Goal: Task Accomplishment & Management: Use online tool/utility

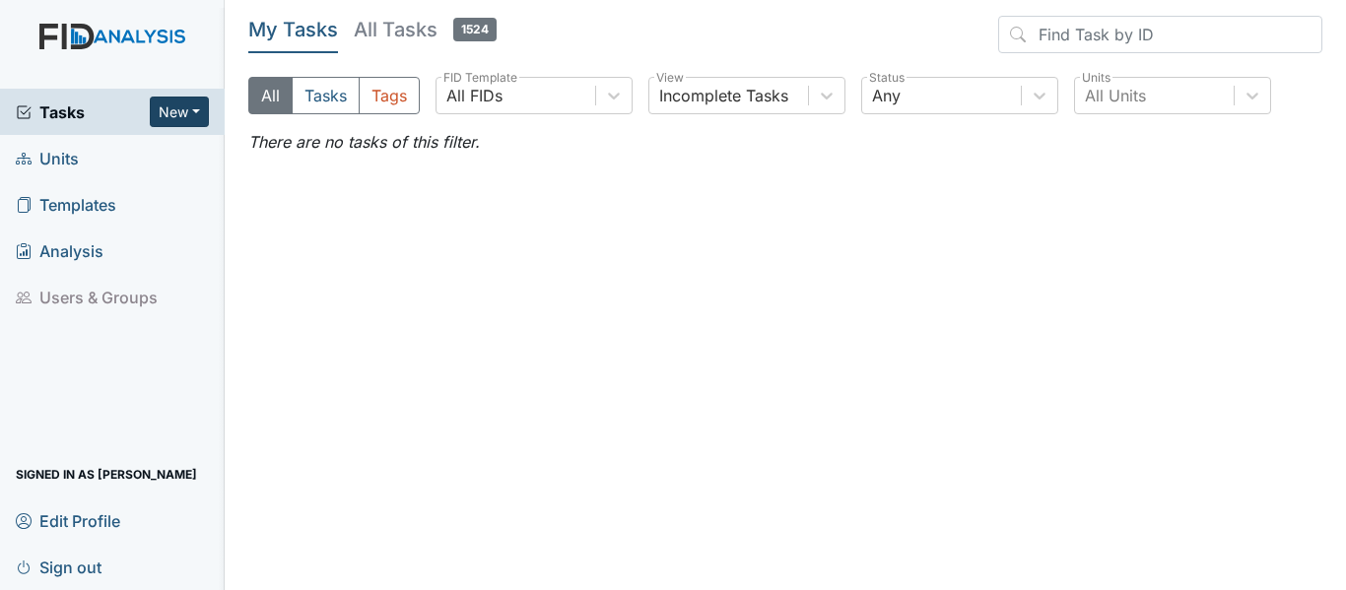
click at [155, 104] on button "New" at bounding box center [179, 112] width 59 height 31
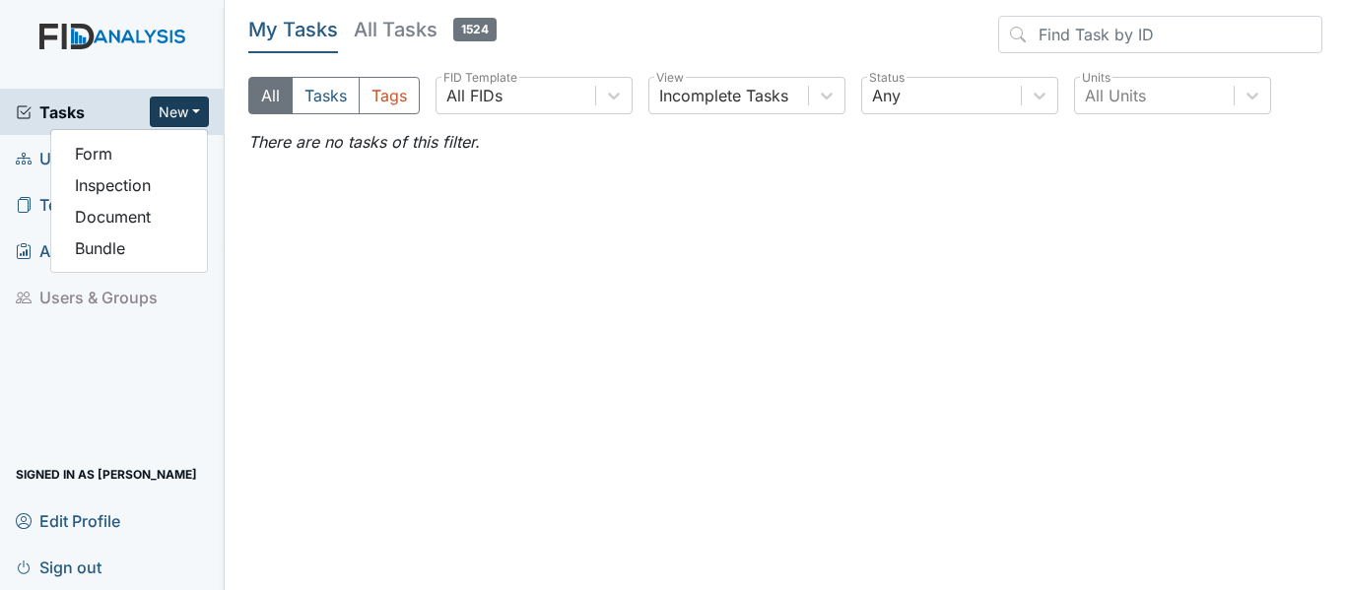
click at [108, 108] on span "Tasks" at bounding box center [83, 113] width 134 height 24
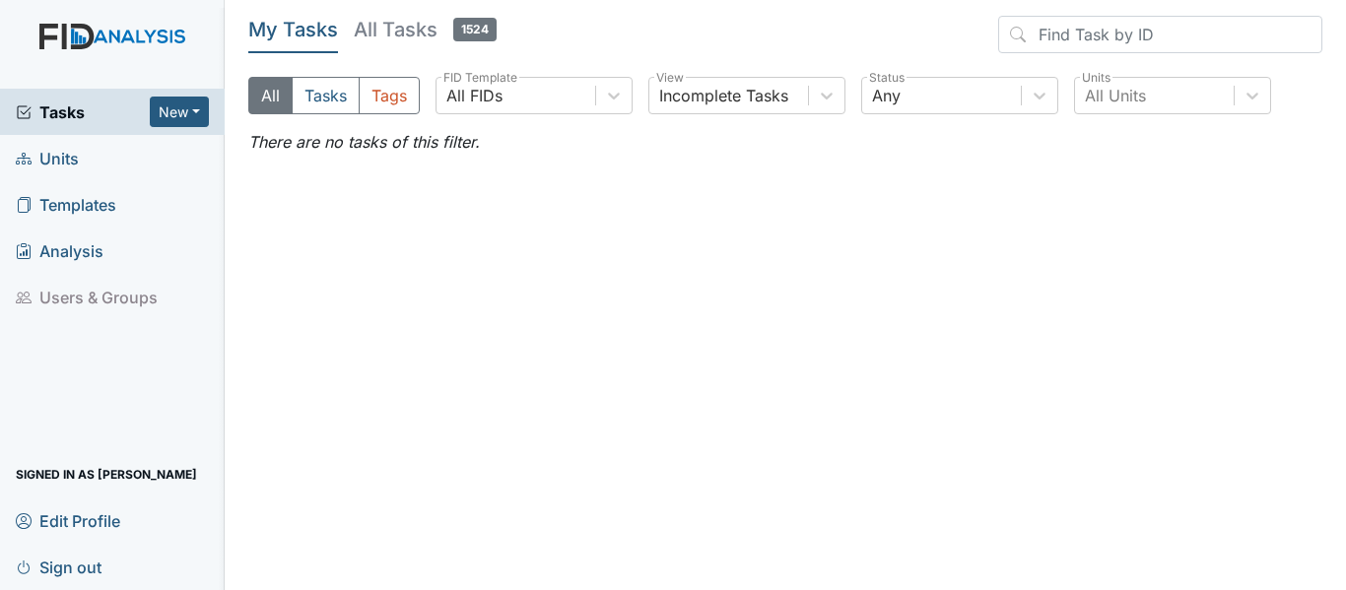
click at [73, 156] on span "Units" at bounding box center [47, 158] width 63 height 31
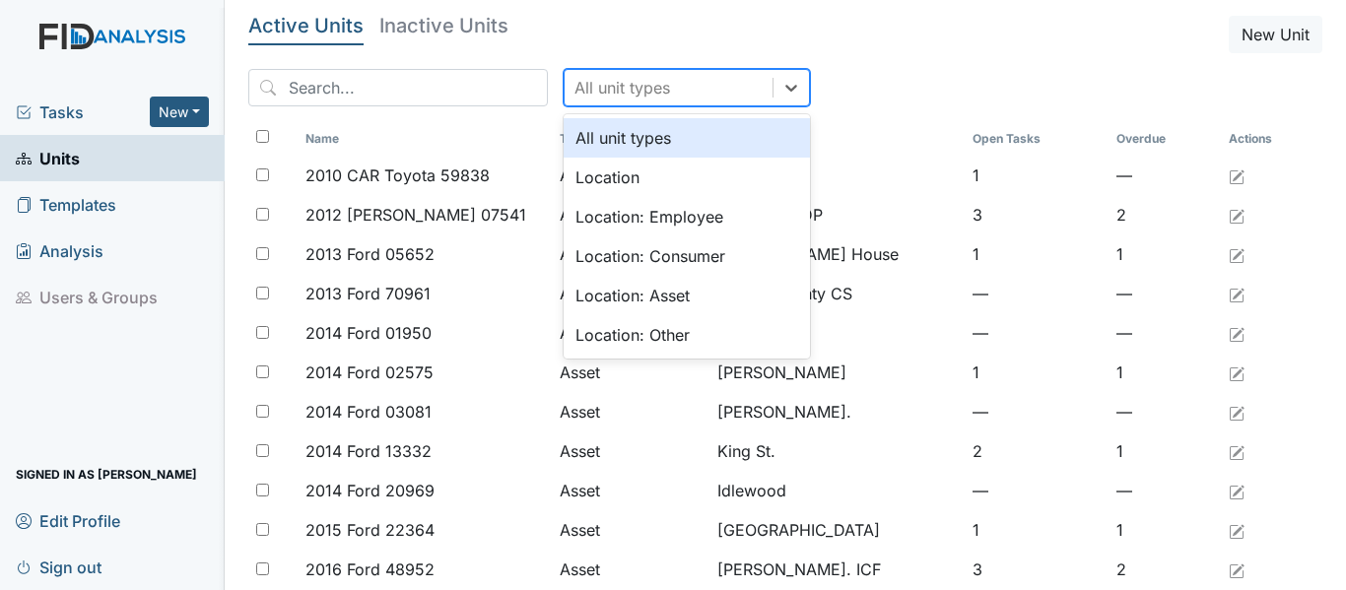
click at [711, 90] on div "All unit types" at bounding box center [669, 87] width 208 height 35
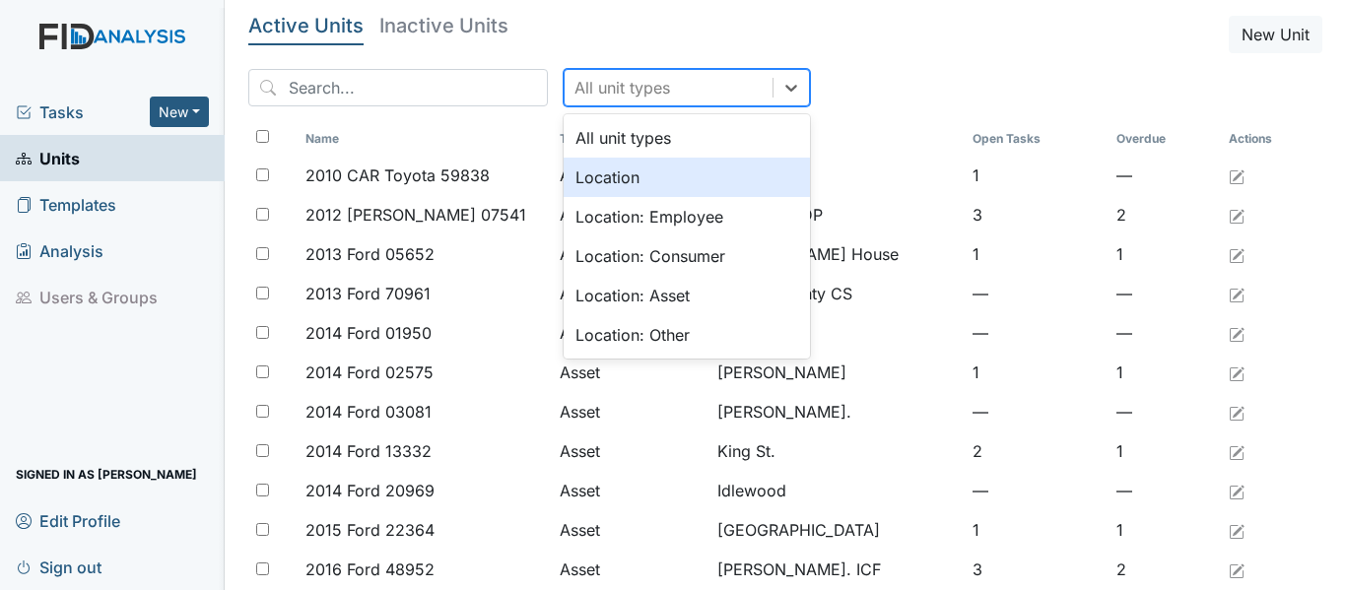
click at [644, 181] on div "Location" at bounding box center [687, 177] width 246 height 39
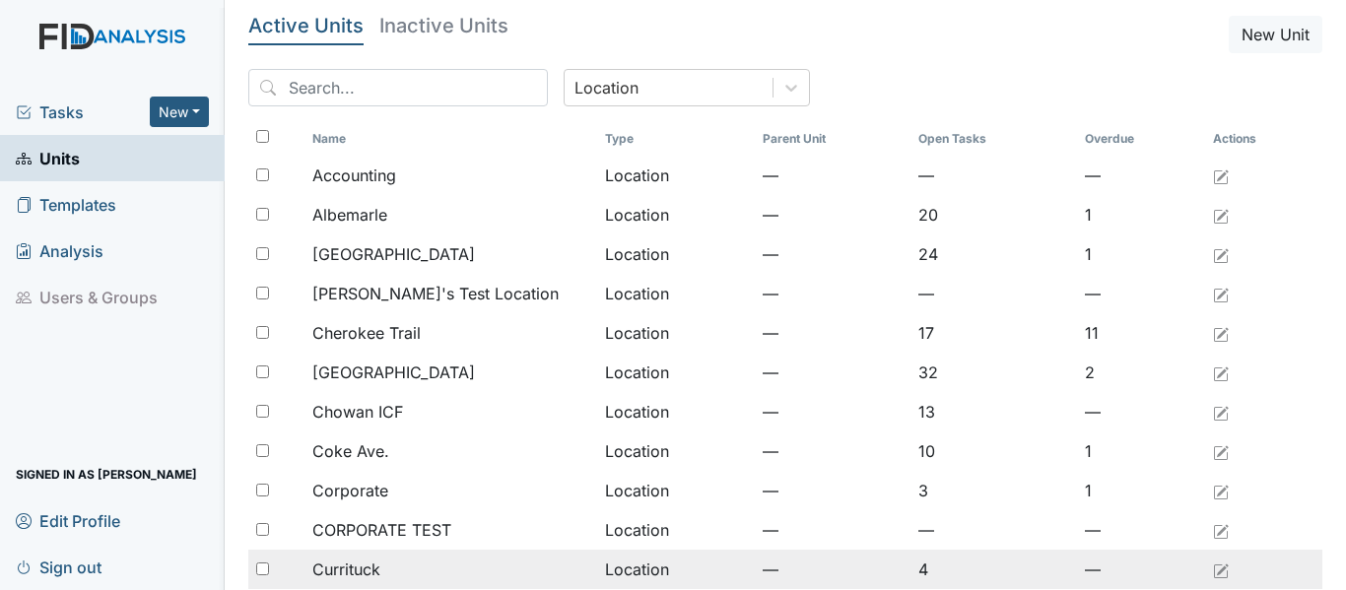
click at [383, 566] on div "Currituck" at bounding box center [450, 570] width 277 height 24
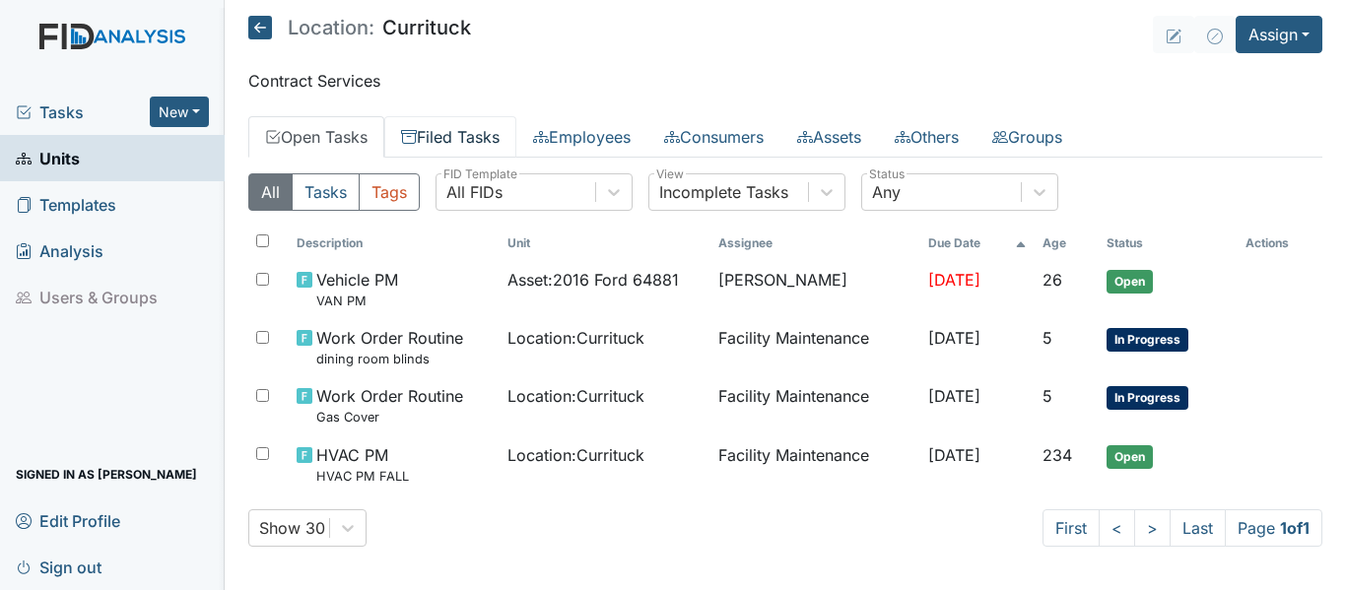
click at [490, 123] on link "Filed Tasks" at bounding box center [450, 136] width 132 height 41
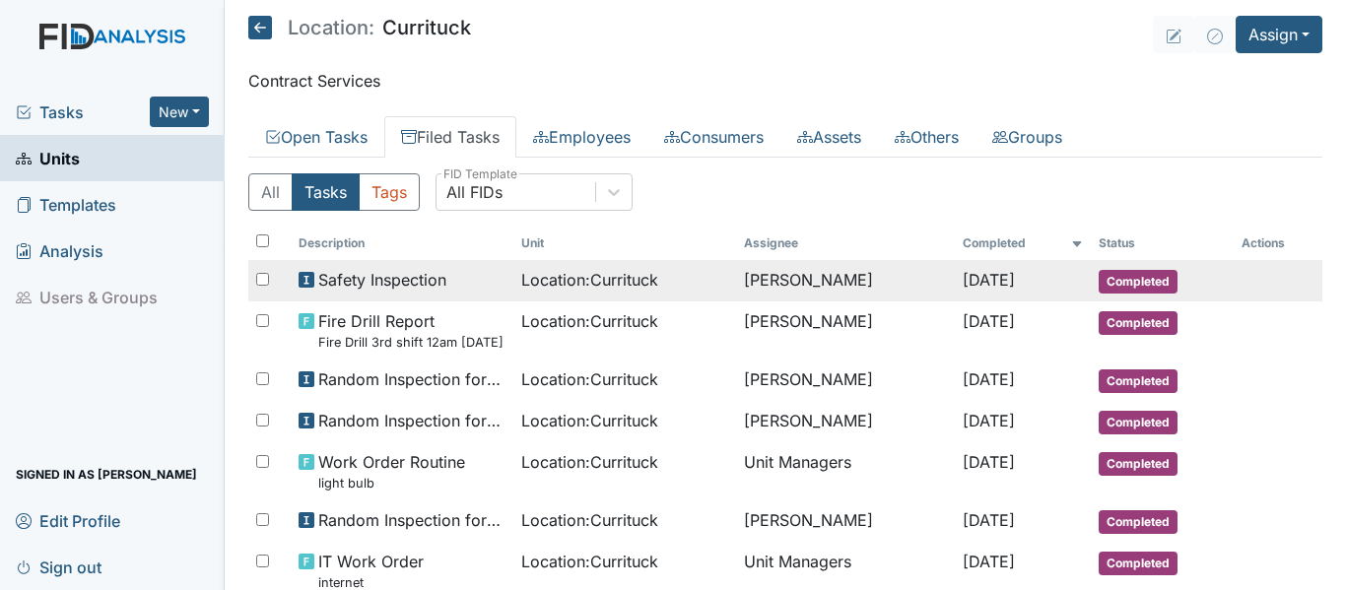
click at [465, 281] on div "Safety Inspection" at bounding box center [402, 280] width 207 height 24
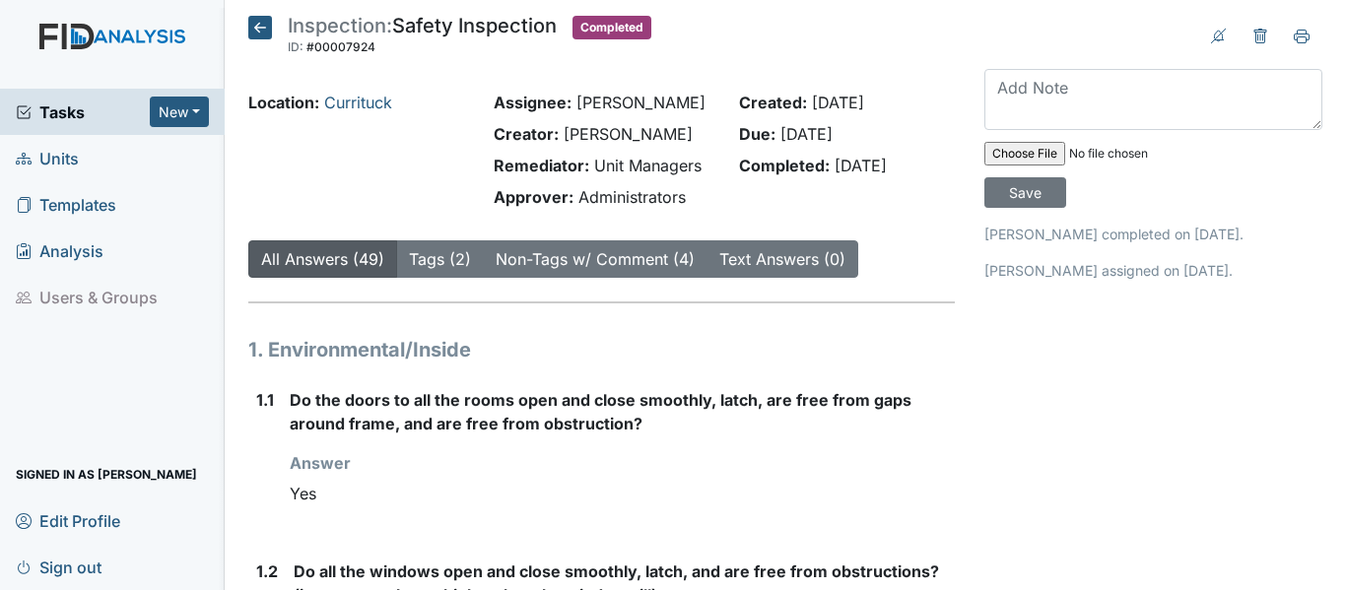
click at [267, 30] on icon at bounding box center [260, 28] width 24 height 24
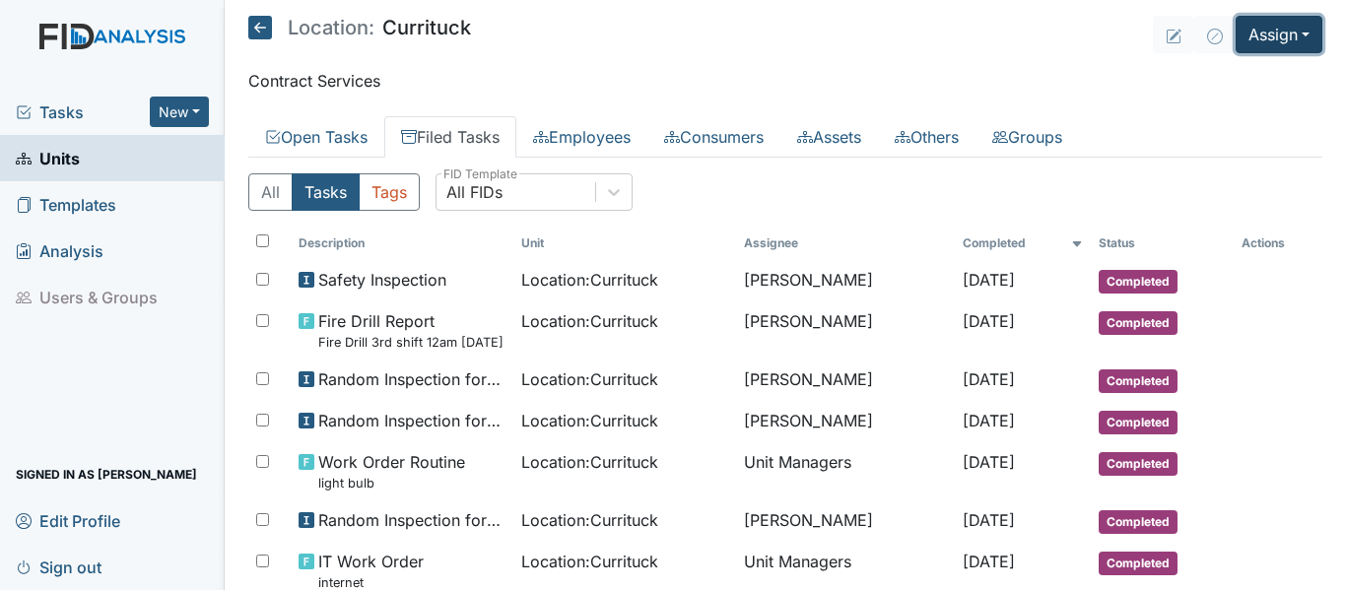
click at [1277, 24] on button "Assign" at bounding box center [1279, 34] width 87 height 37
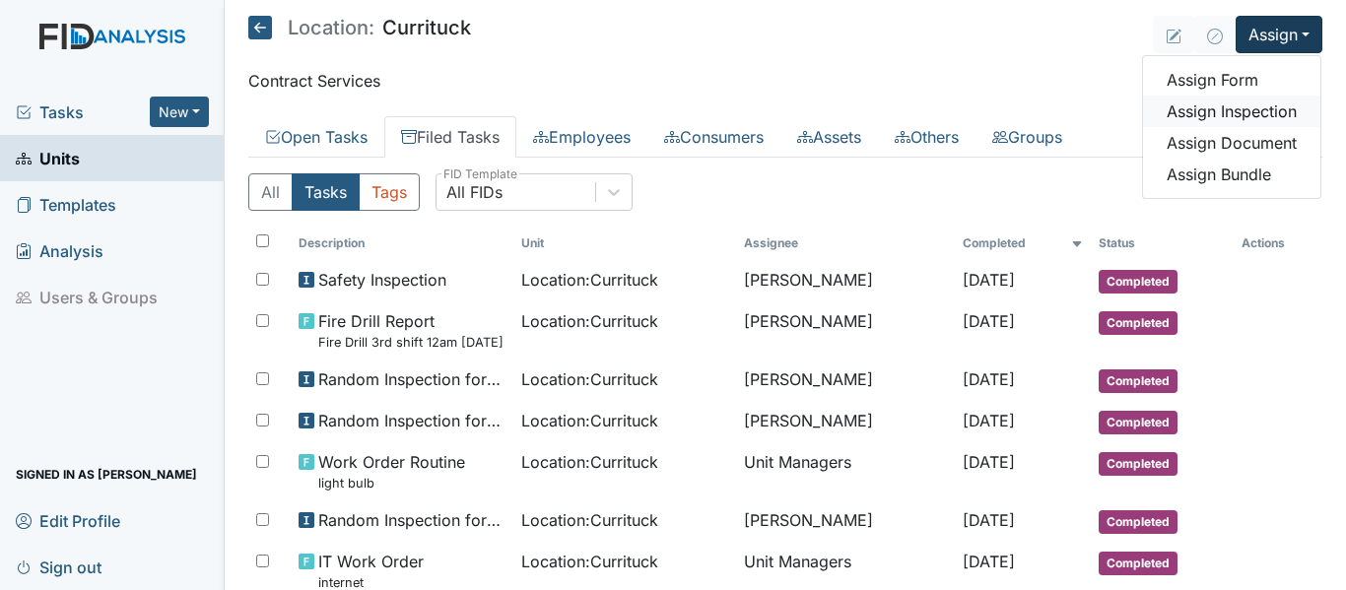
click at [1223, 104] on link "Assign Inspection" at bounding box center [1231, 112] width 177 height 32
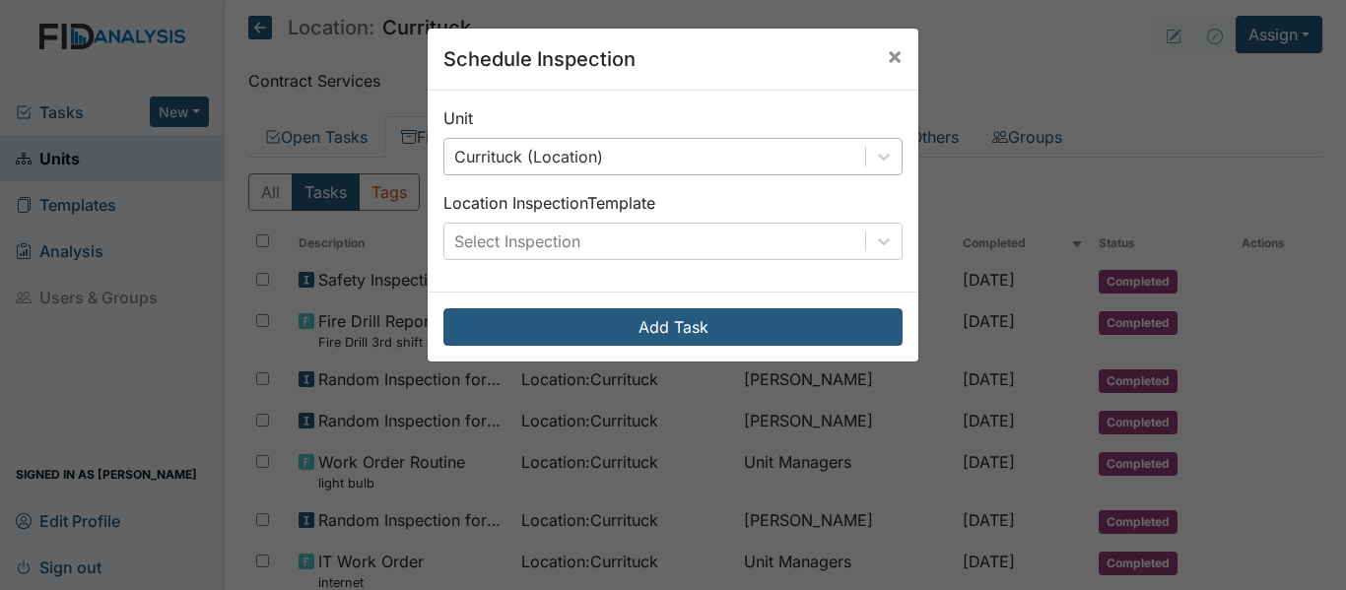
click at [750, 140] on div "Currituck (Location)" at bounding box center [654, 156] width 421 height 35
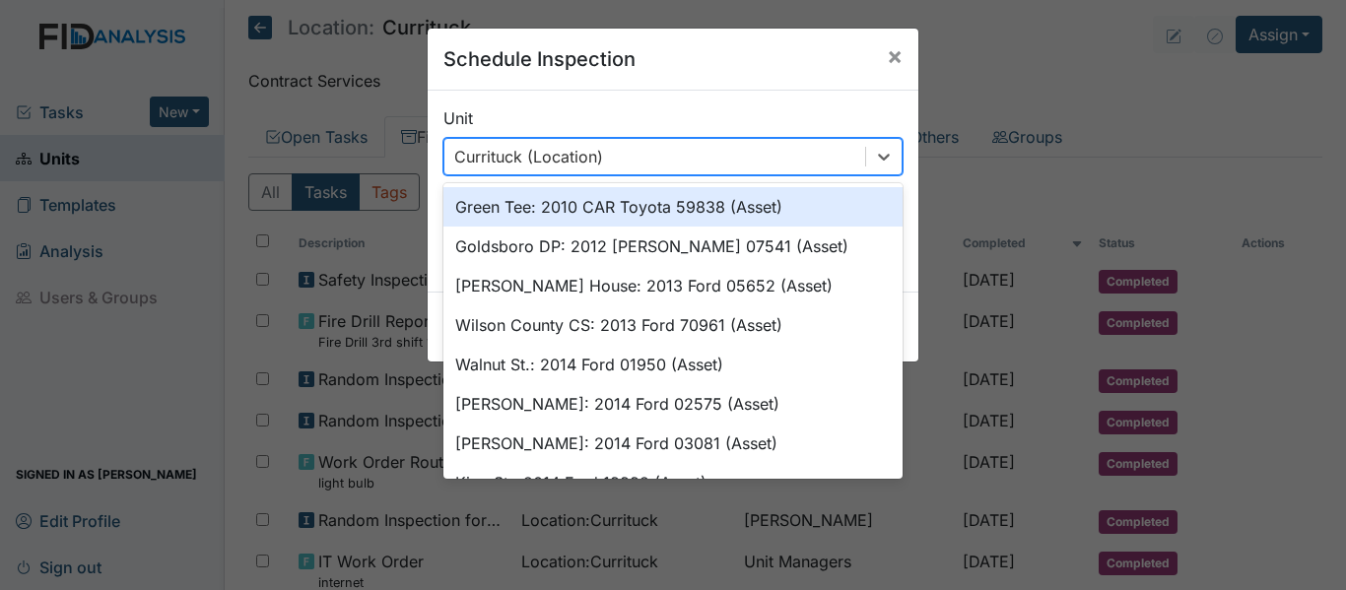
click at [793, 78] on div "Schedule Inspection ×" at bounding box center [673, 60] width 491 height 62
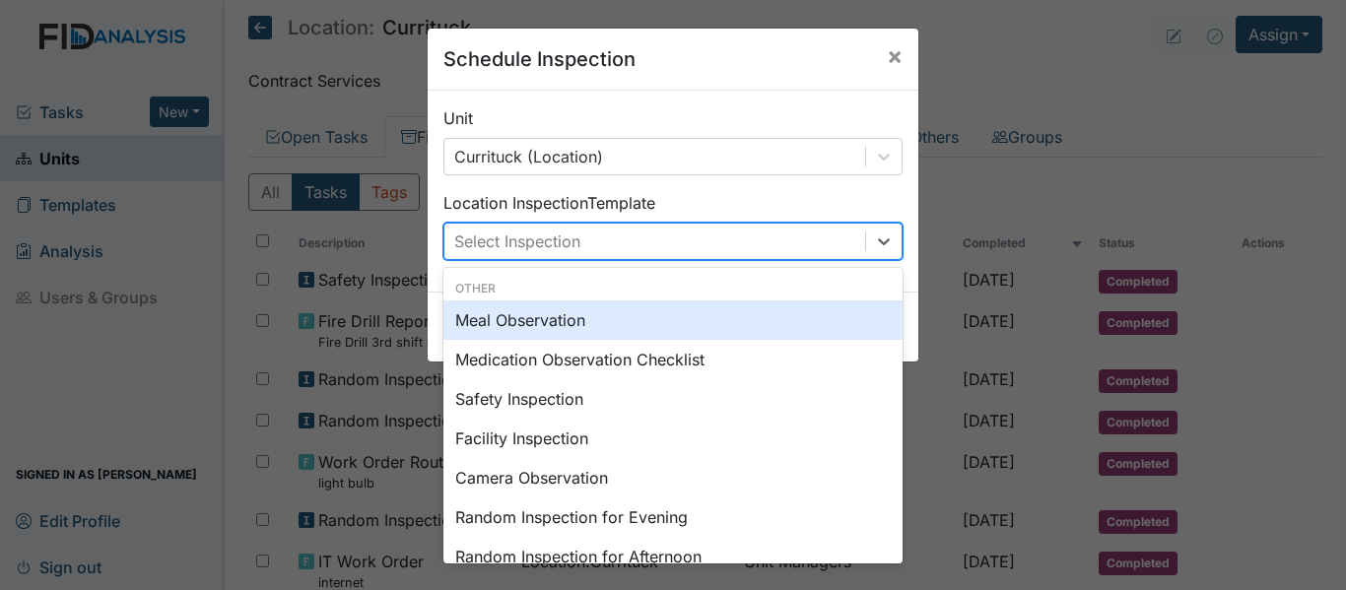
click at [791, 226] on div "Select Inspection" at bounding box center [654, 241] width 421 height 35
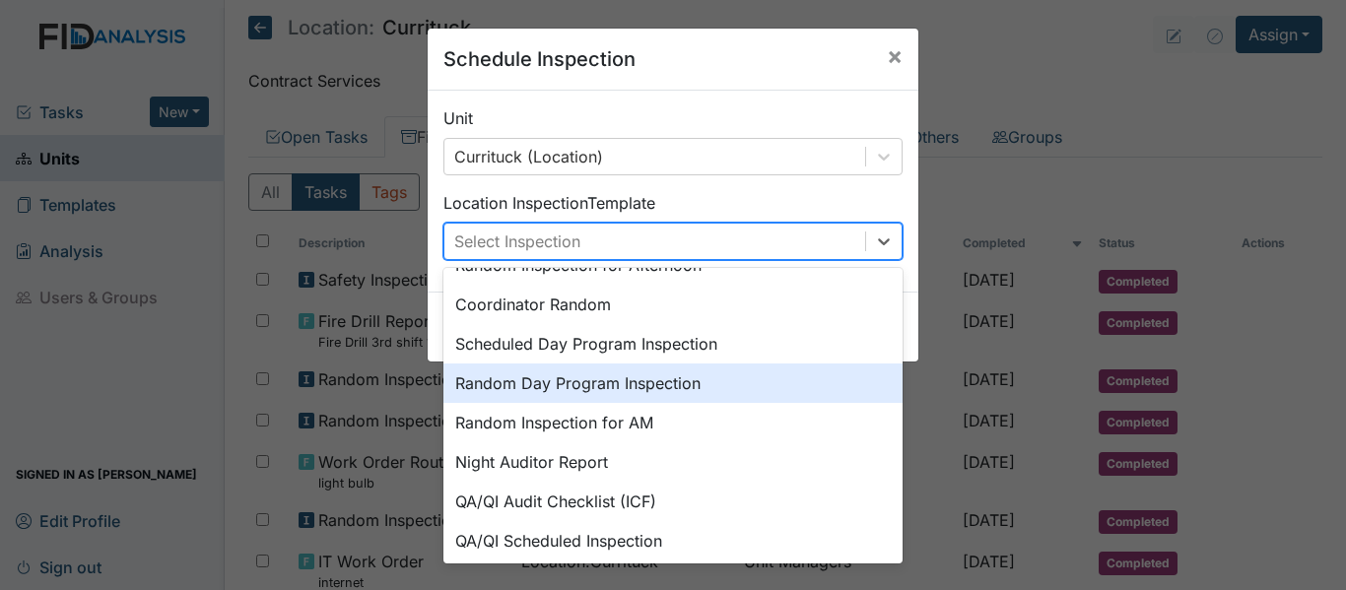
scroll to position [296, 0]
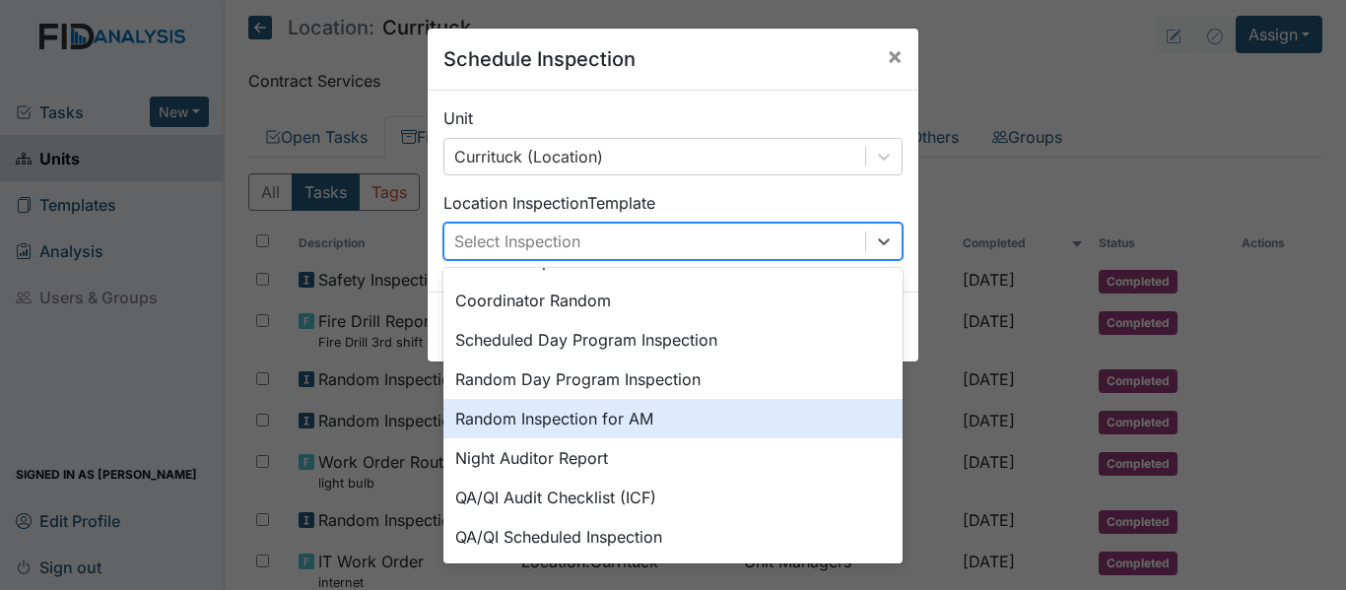
click at [654, 415] on div "Random Inspection for AM" at bounding box center [672, 418] width 459 height 39
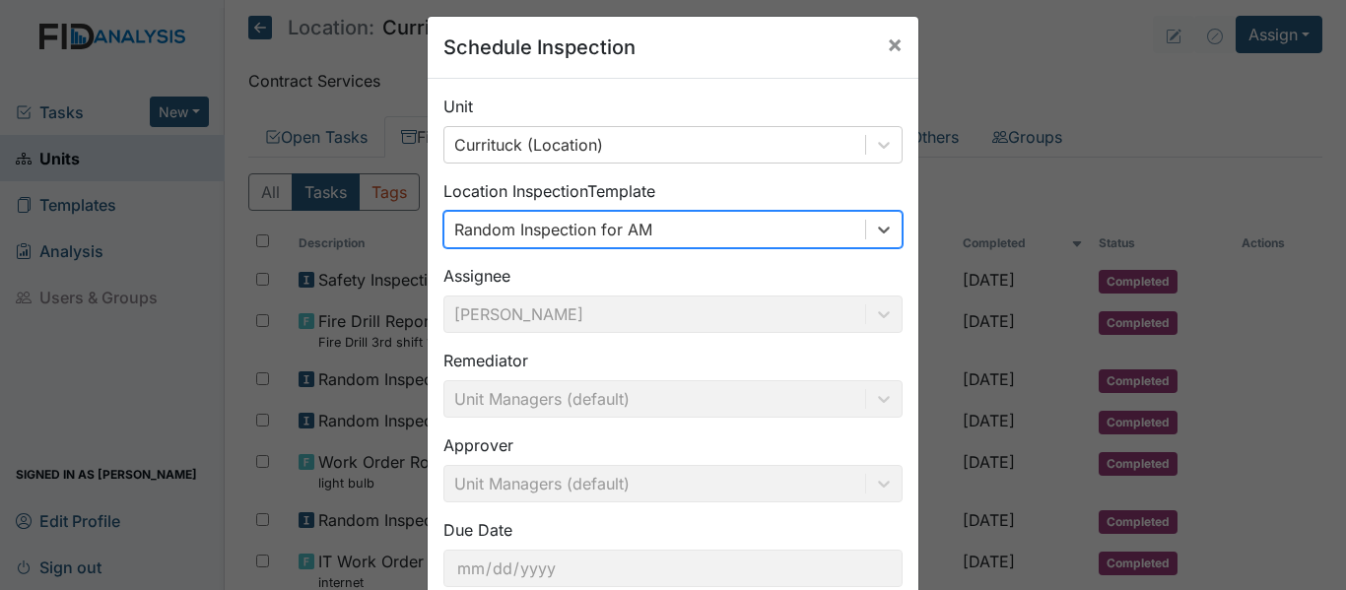
scroll to position [0, 0]
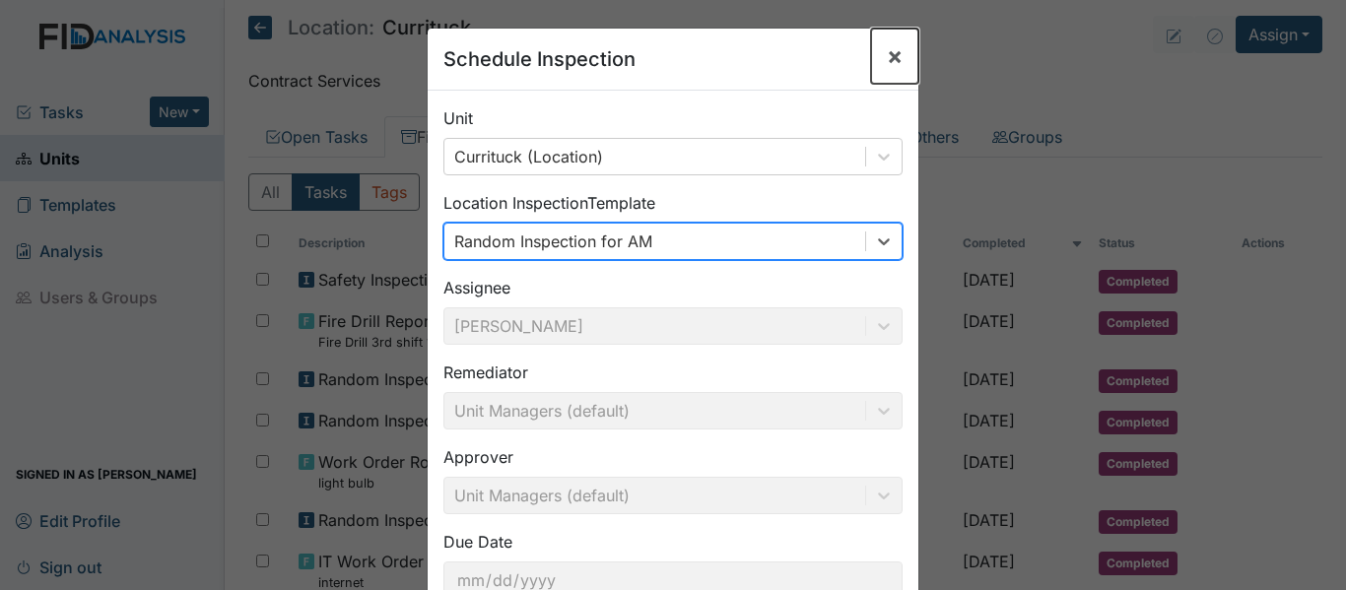
click at [894, 61] on span "×" at bounding box center [895, 55] width 16 height 29
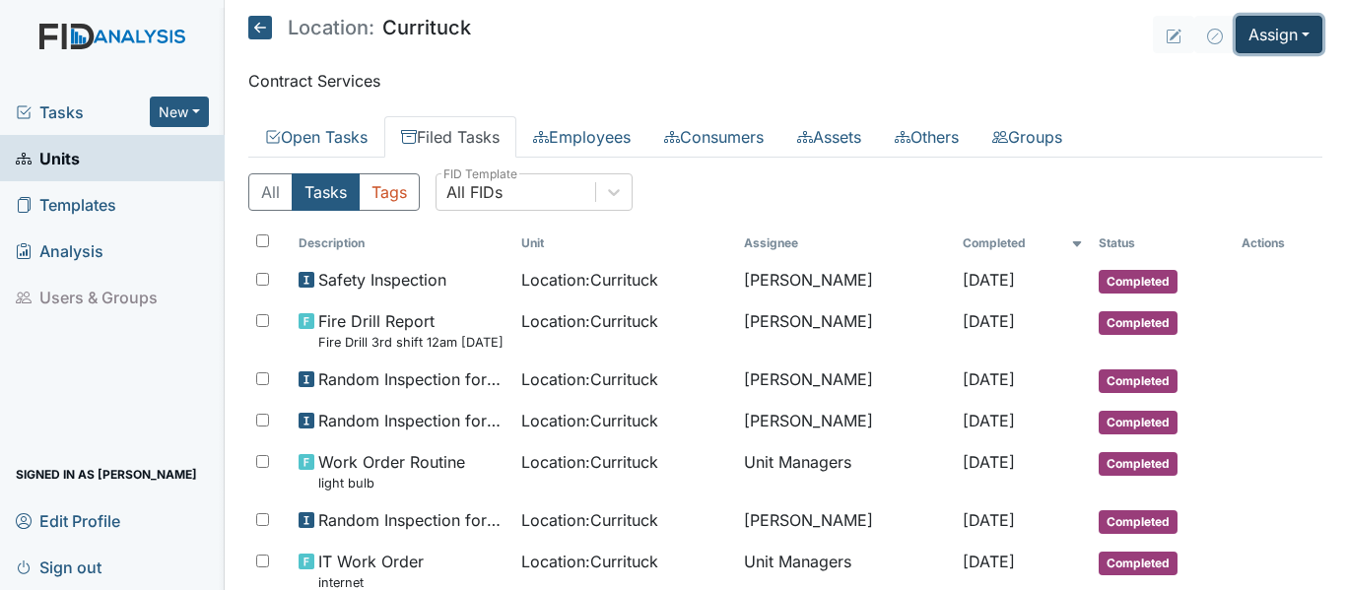
click at [1275, 41] on button "Assign" at bounding box center [1279, 34] width 87 height 37
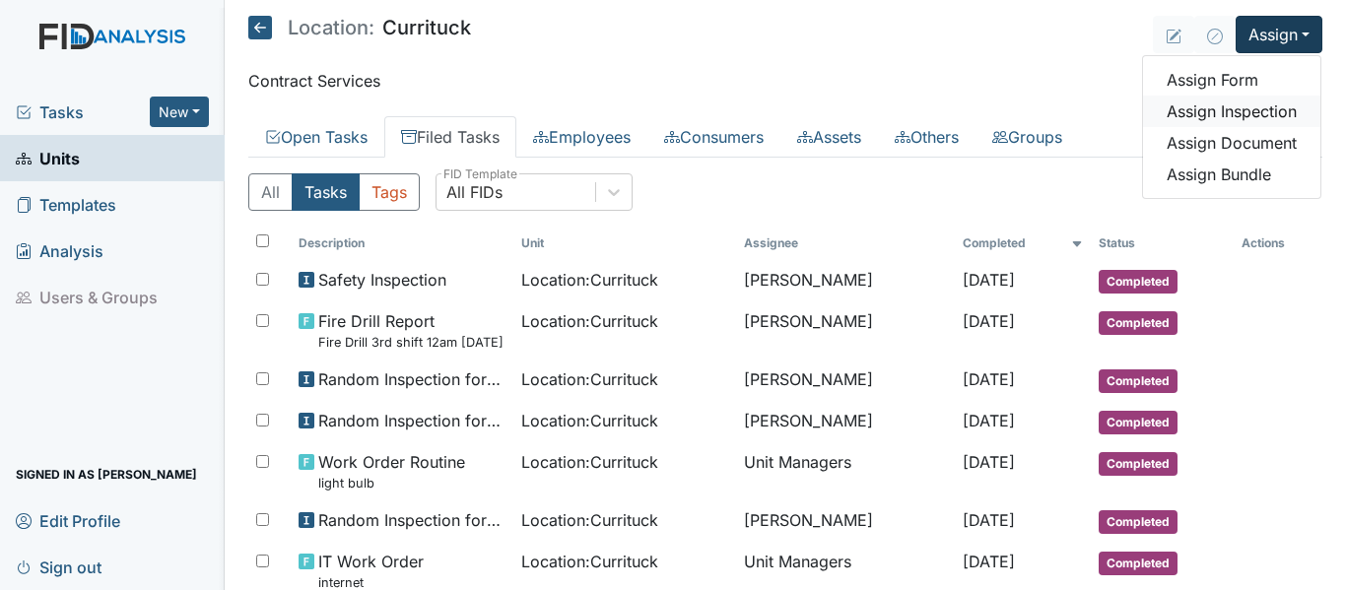
click at [1251, 119] on link "Assign Inspection" at bounding box center [1231, 112] width 177 height 32
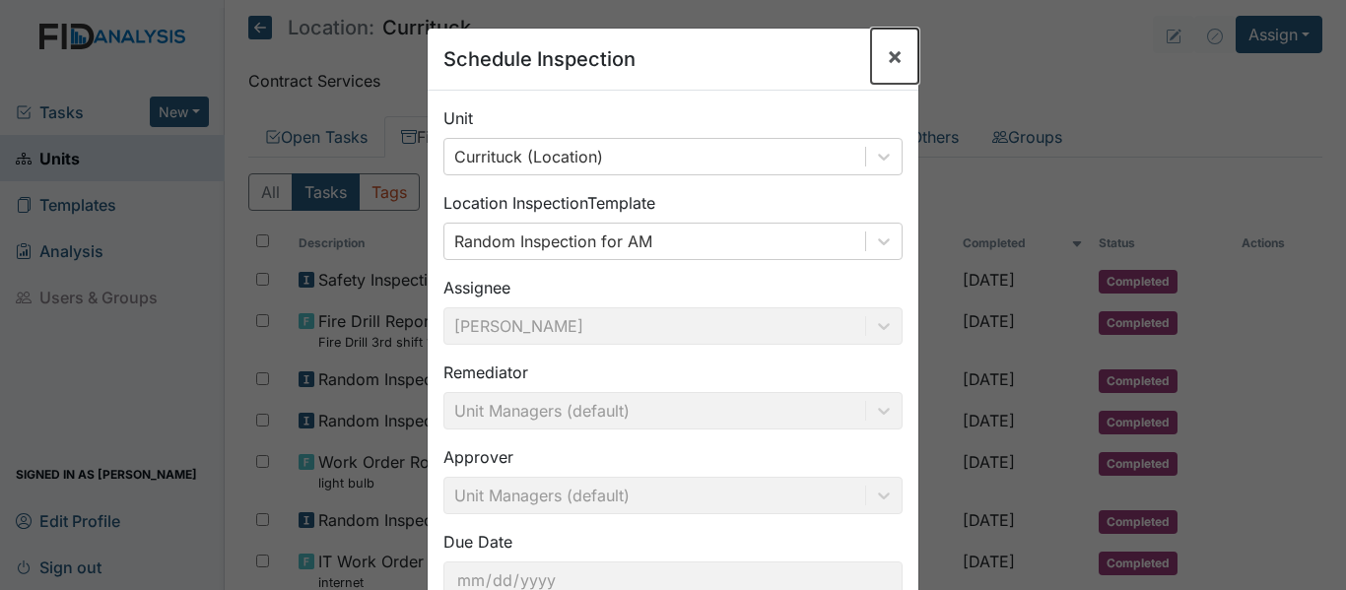
click at [887, 65] on span "×" at bounding box center [895, 55] width 16 height 29
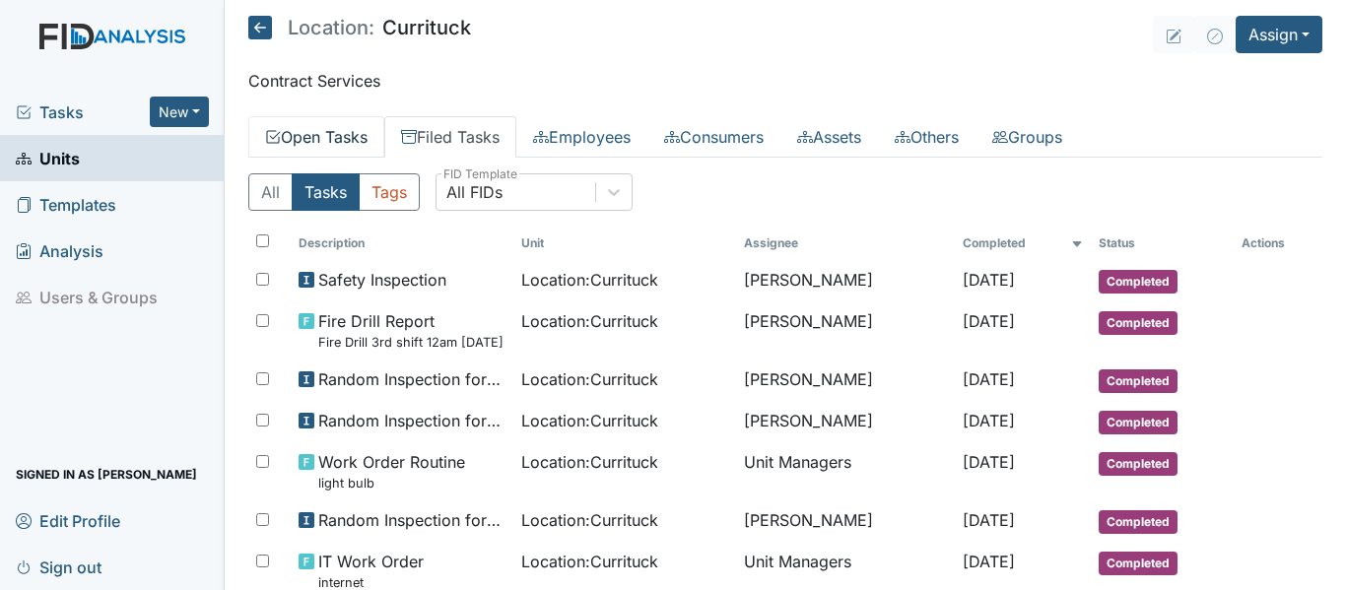
click at [366, 144] on link "Open Tasks" at bounding box center [316, 136] width 136 height 41
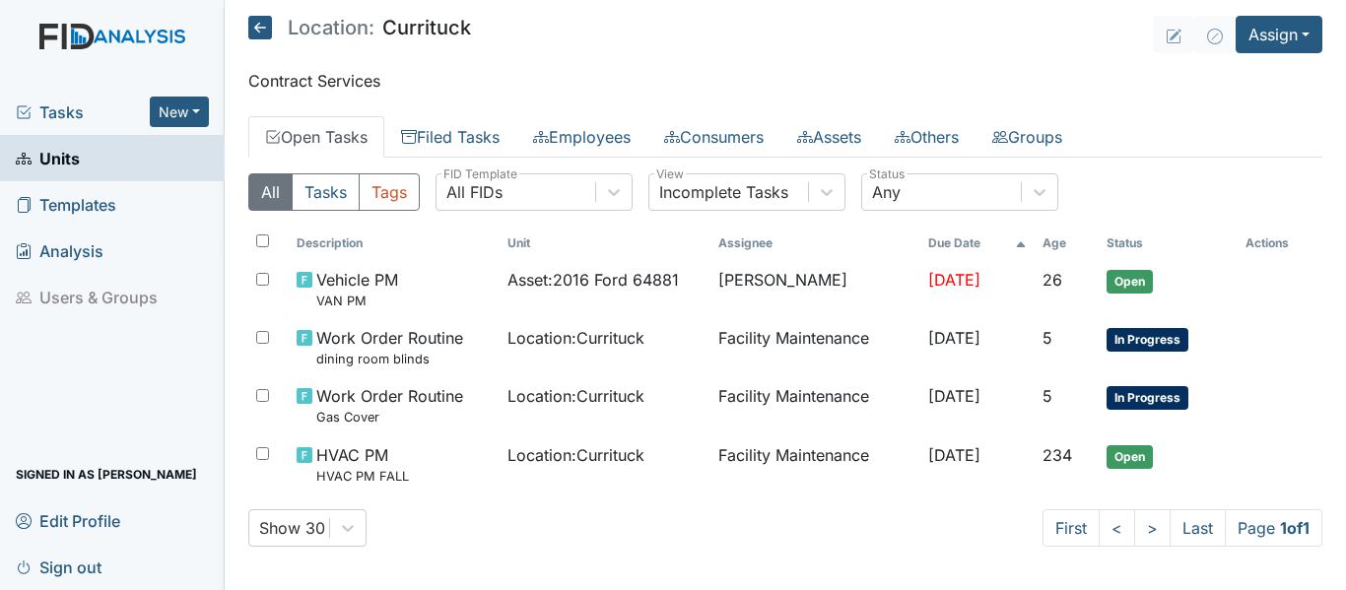
click at [253, 20] on icon at bounding box center [260, 28] width 24 height 24
